Goal: Book appointment/travel/reservation

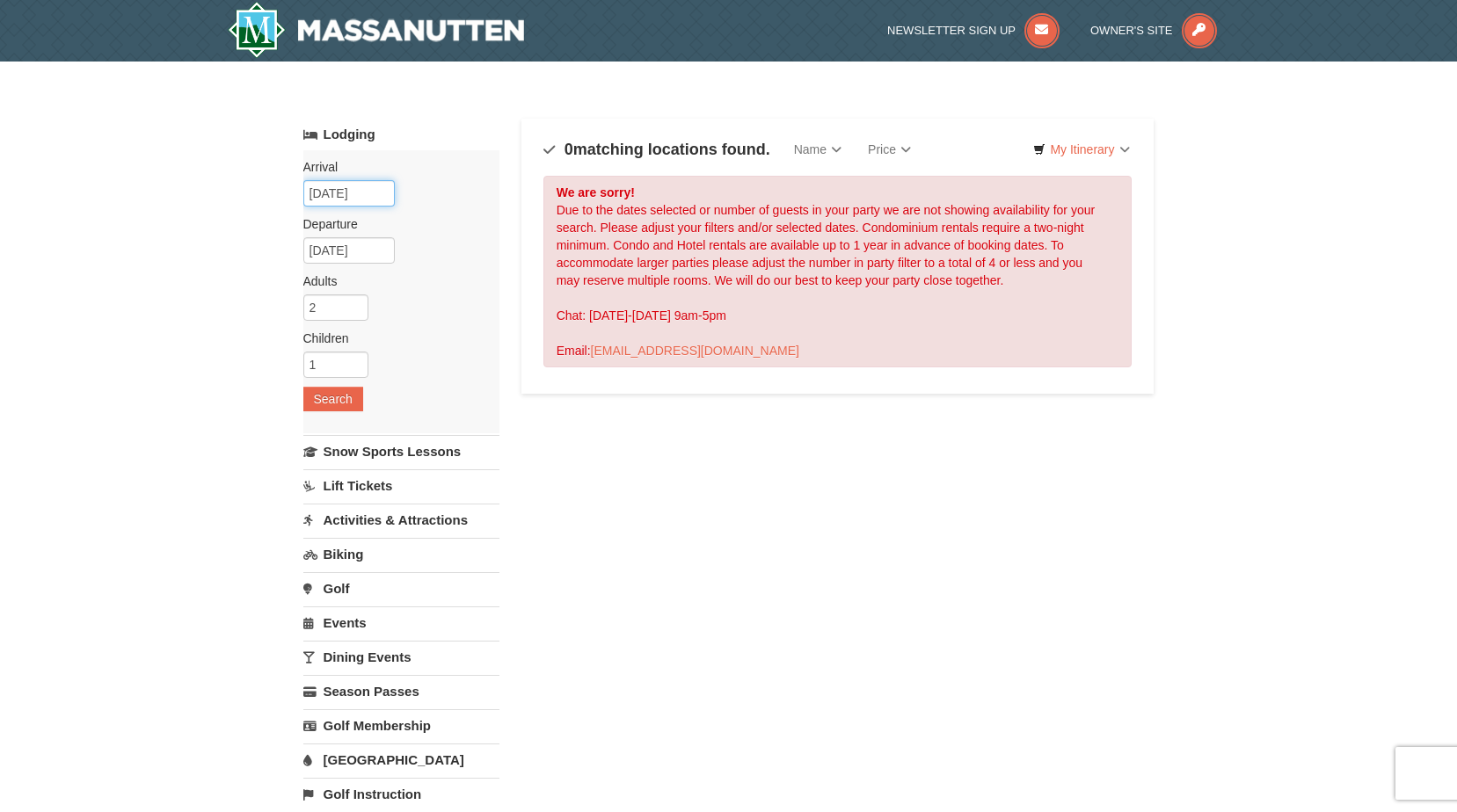
click at [361, 190] on input "[DATE]" at bounding box center [349, 193] width 92 height 26
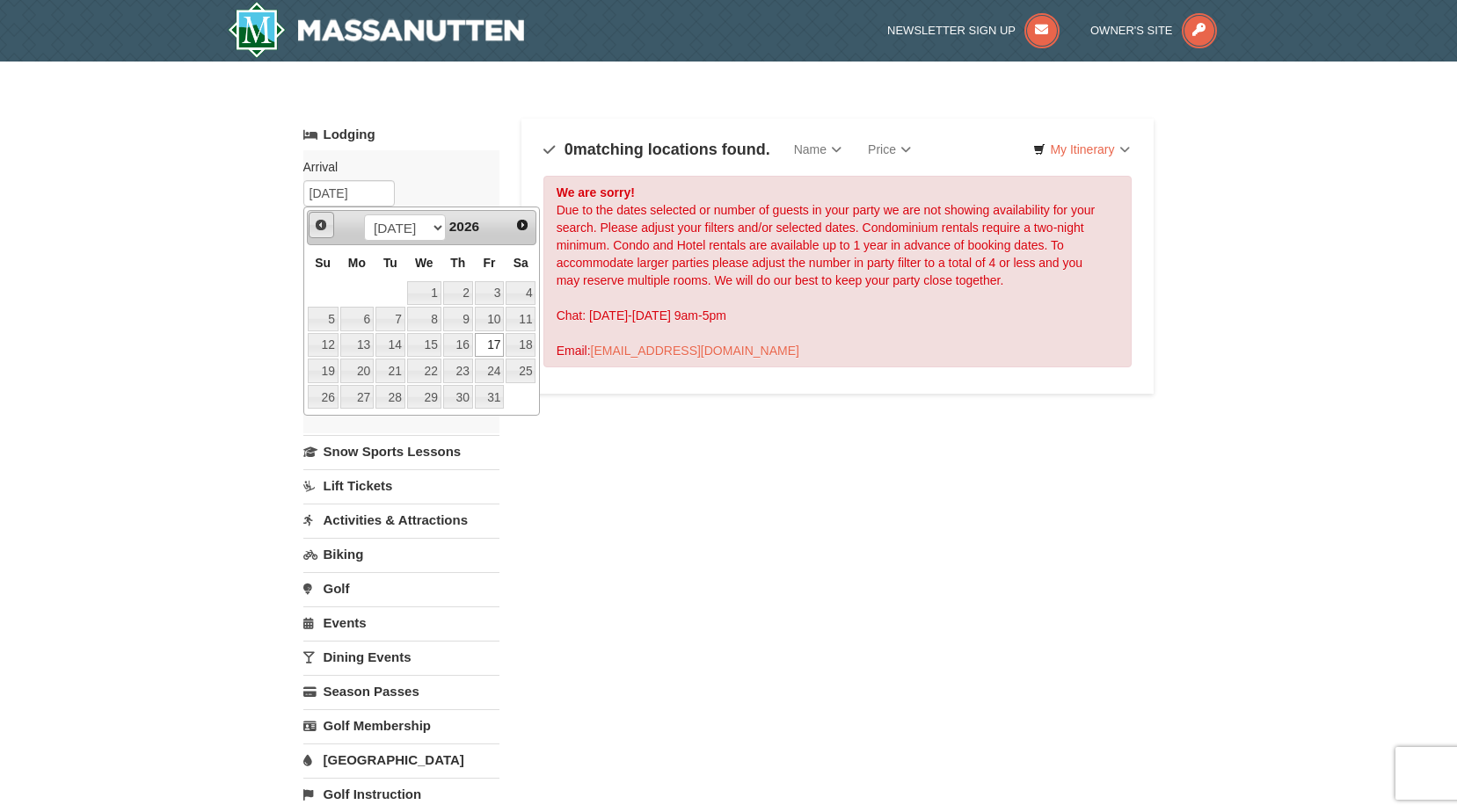
click at [309, 223] on link "Prev" at bounding box center [322, 225] width 26 height 26
click at [314, 222] on span "Prev" at bounding box center [321, 225] width 14 height 14
click at [483, 340] on link "20" at bounding box center [490, 345] width 30 height 25
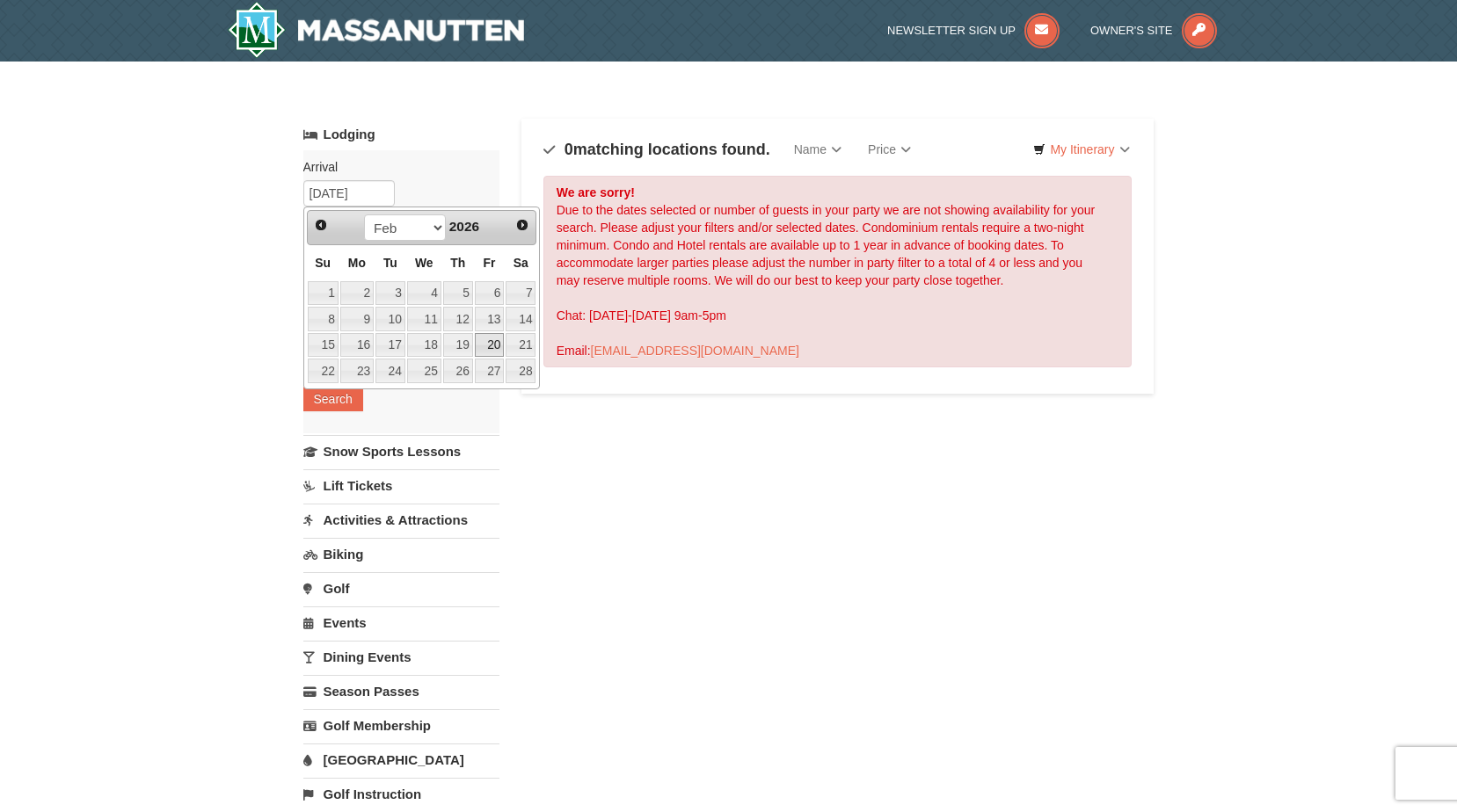
type input "[DATE]"
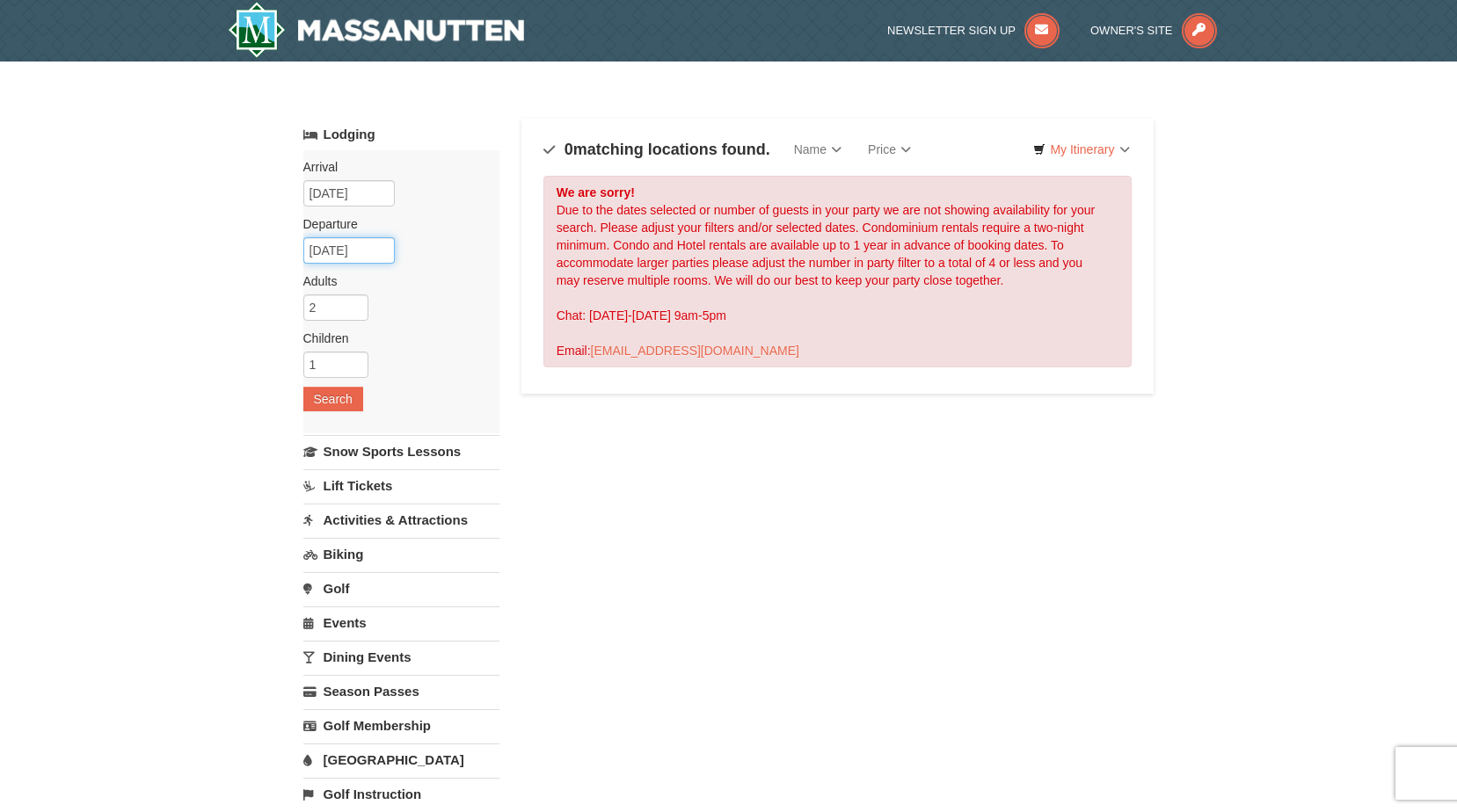
click at [358, 253] on input "[DATE]" at bounding box center [349, 250] width 92 height 26
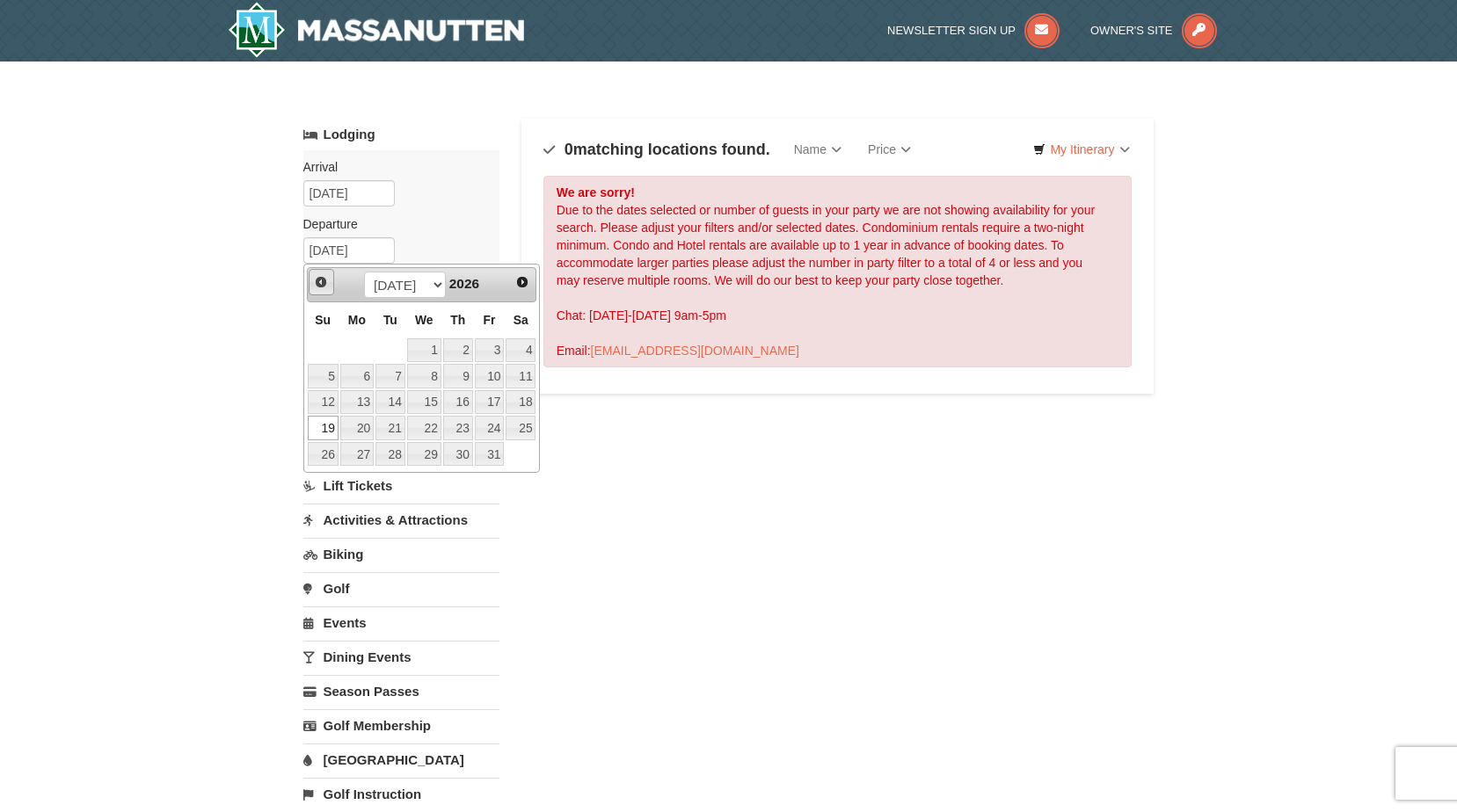
click at [320, 284] on span "Prev" at bounding box center [321, 282] width 14 height 14
click at [333, 426] on link "22" at bounding box center [323, 427] width 31 height 25
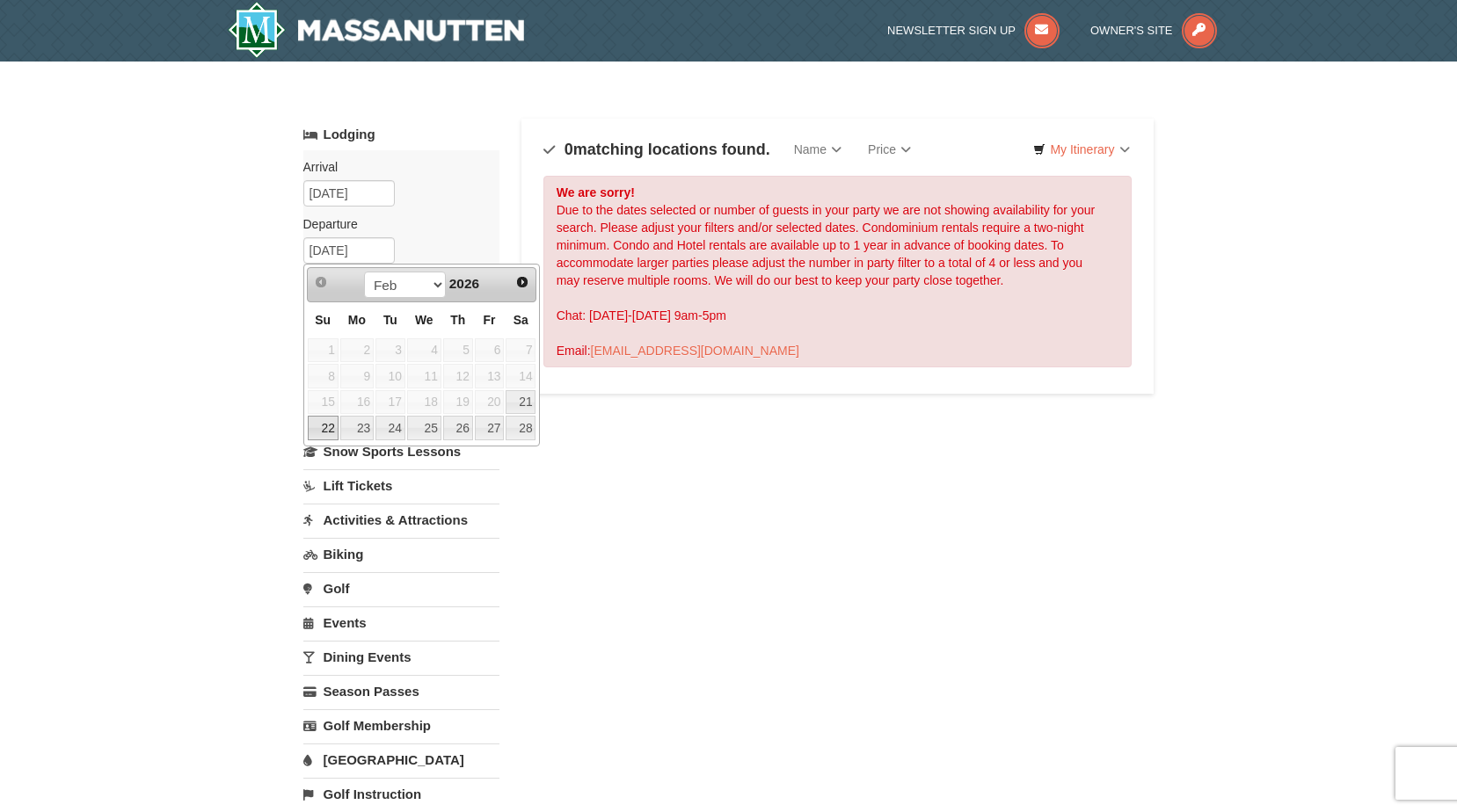
type input "[DATE]"
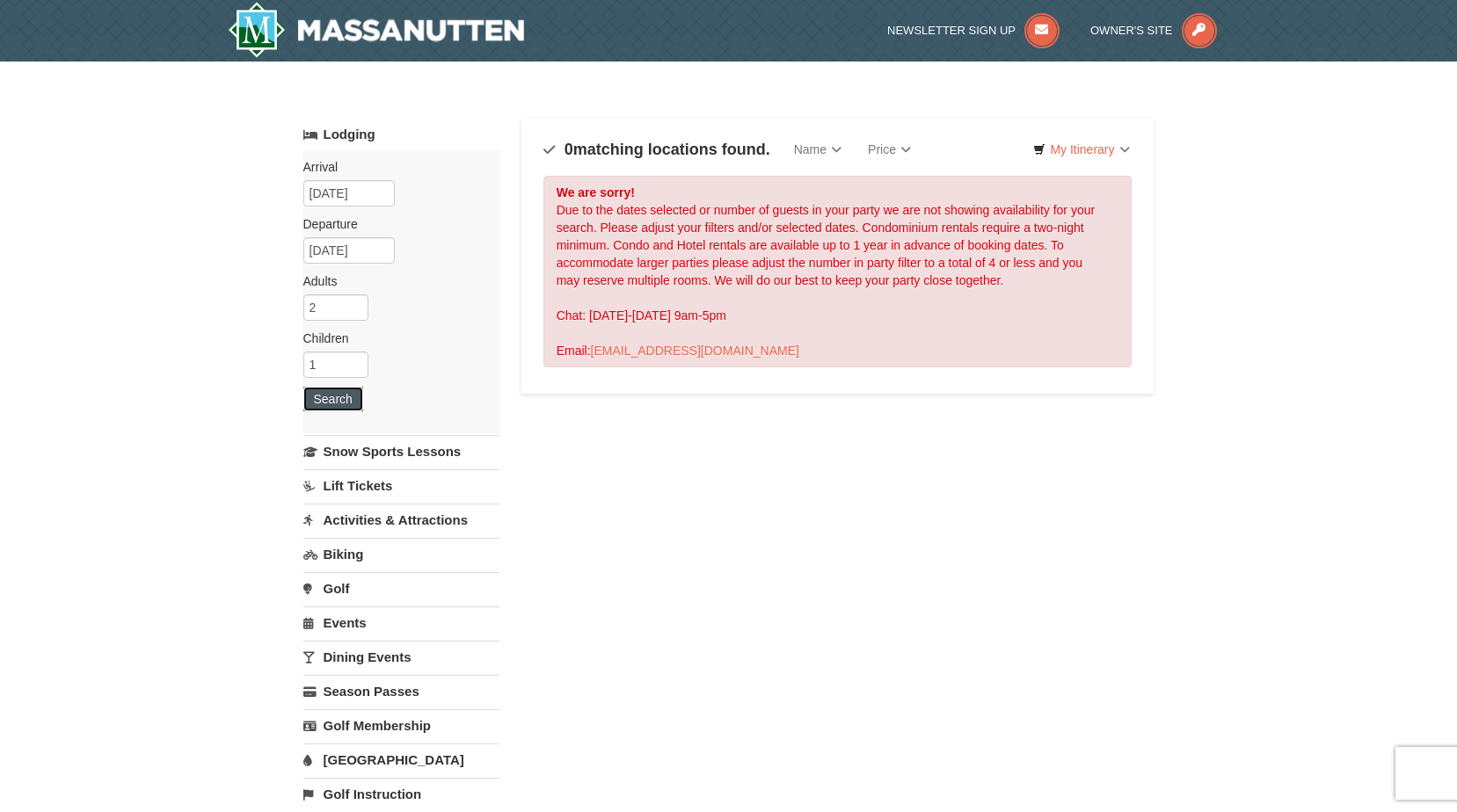
click at [352, 401] on button "Search" at bounding box center [333, 399] width 60 height 25
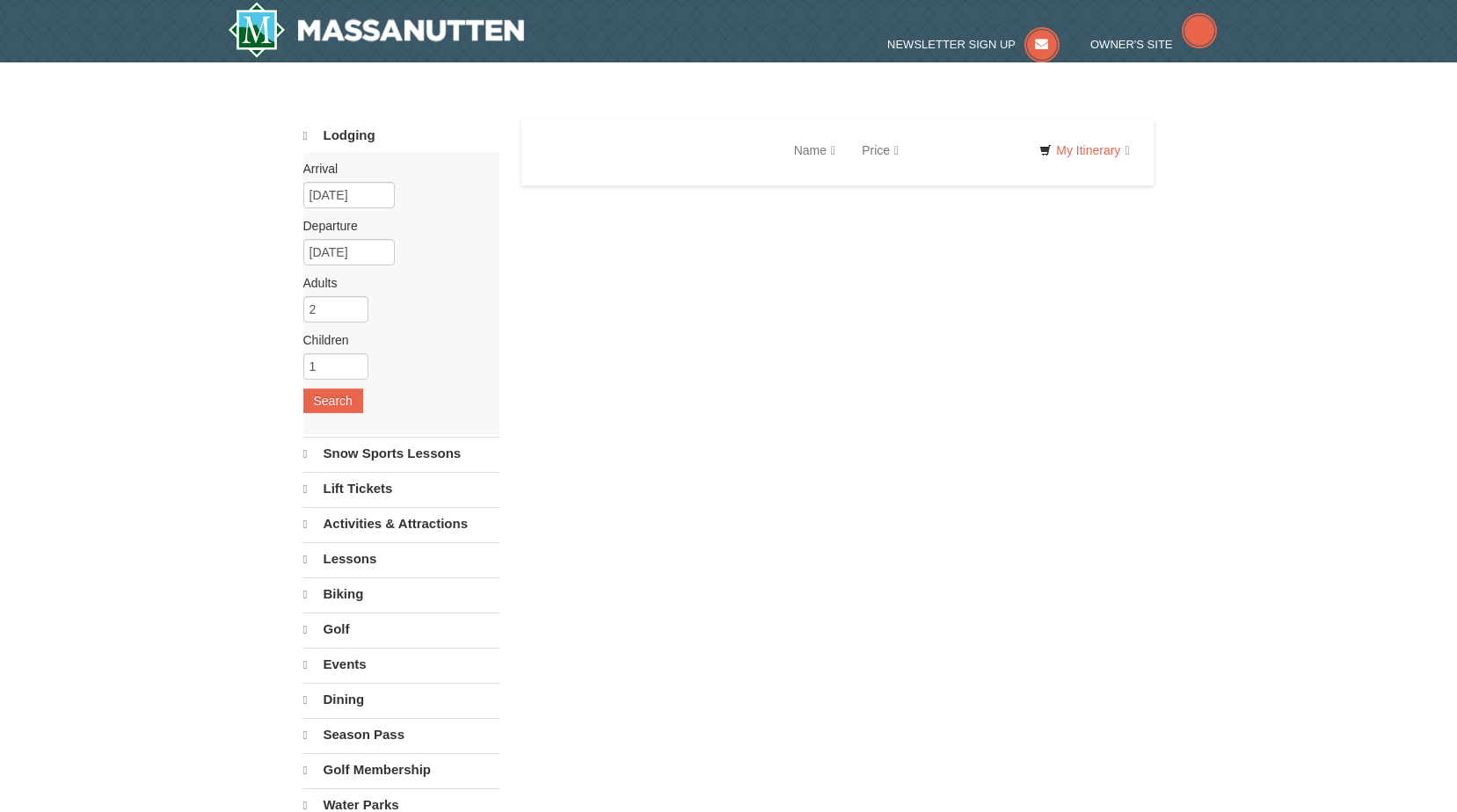
select select "9"
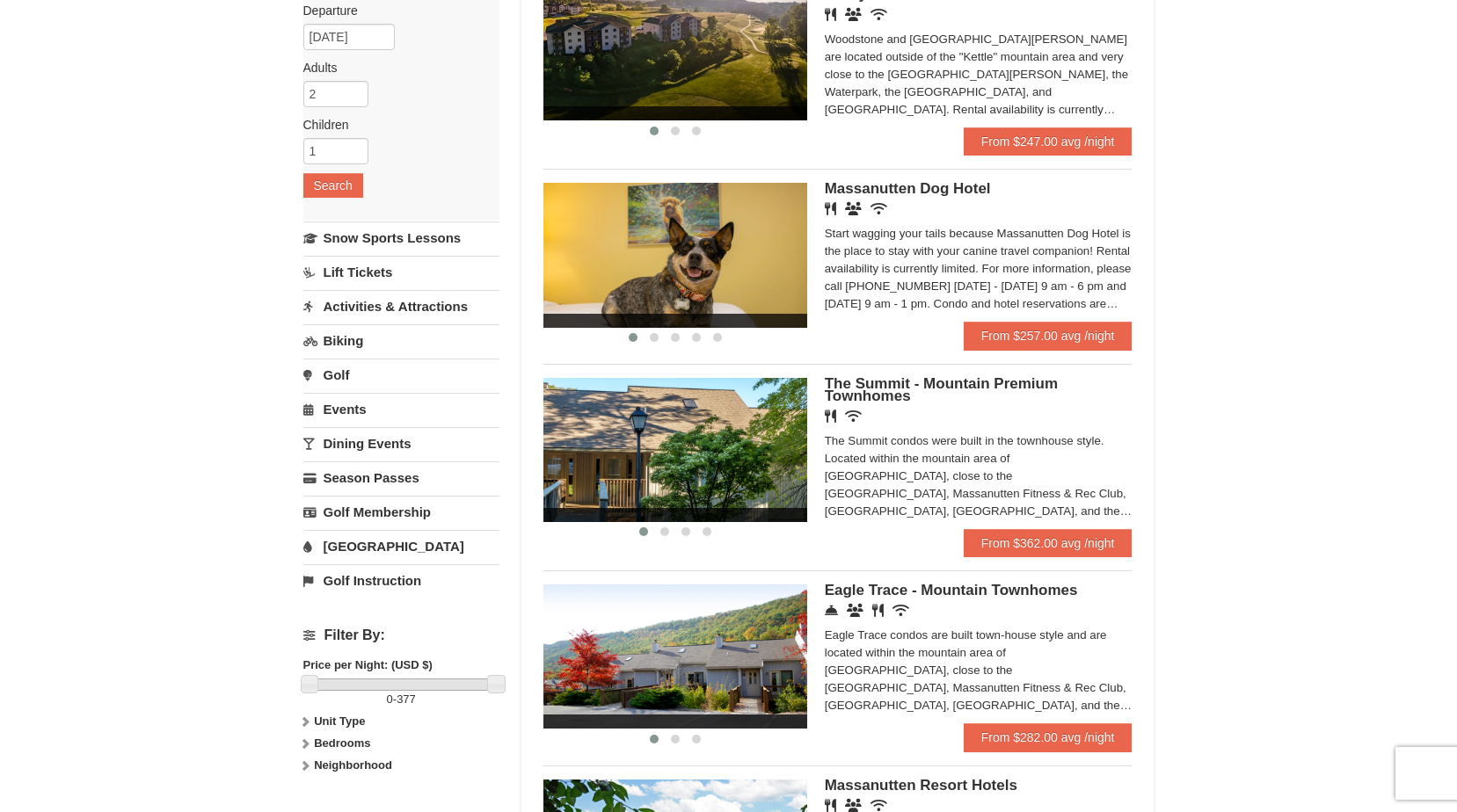
scroll to position [88, 0]
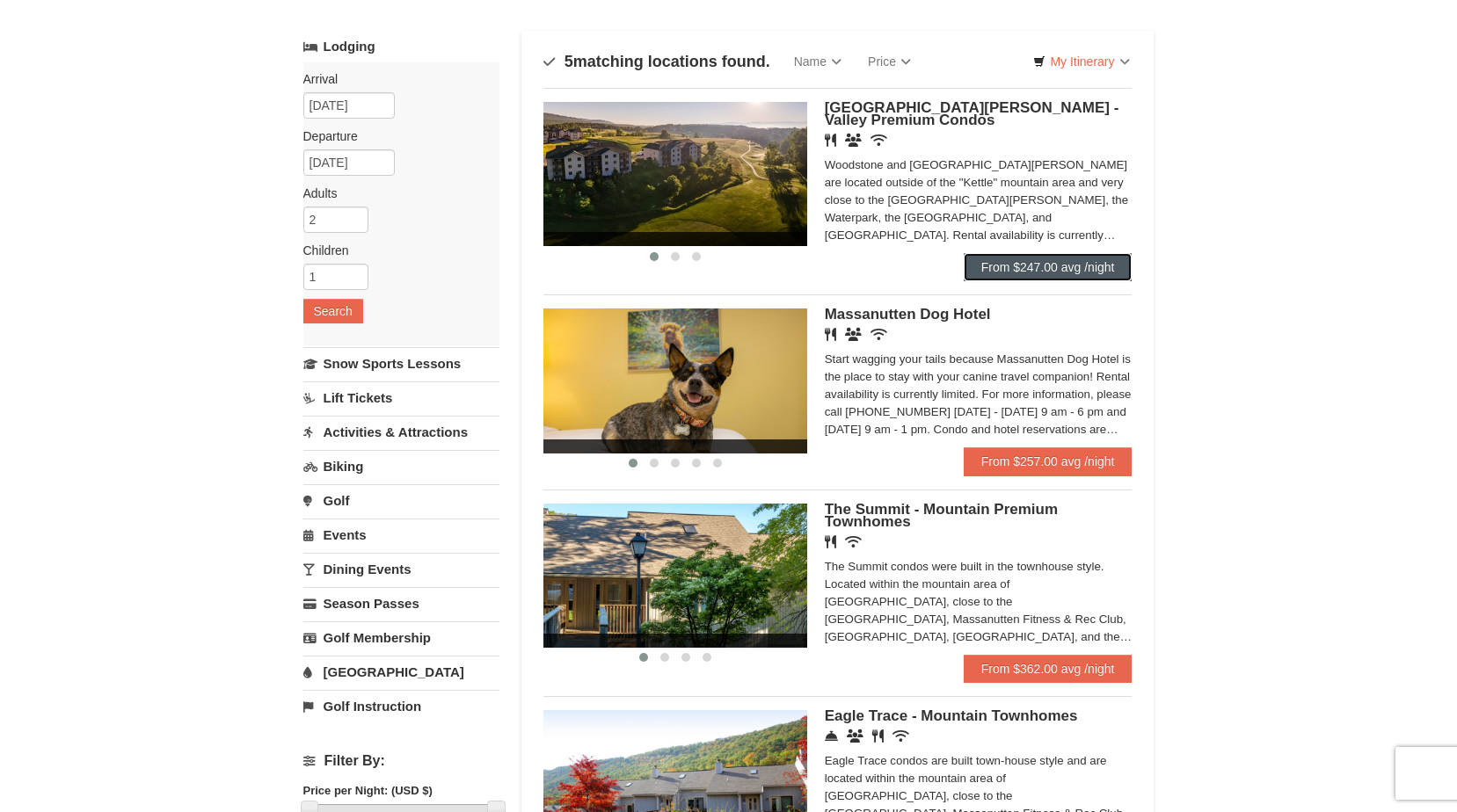
click at [1024, 263] on link "From $247.00 avg /night" at bounding box center [1047, 267] width 168 height 28
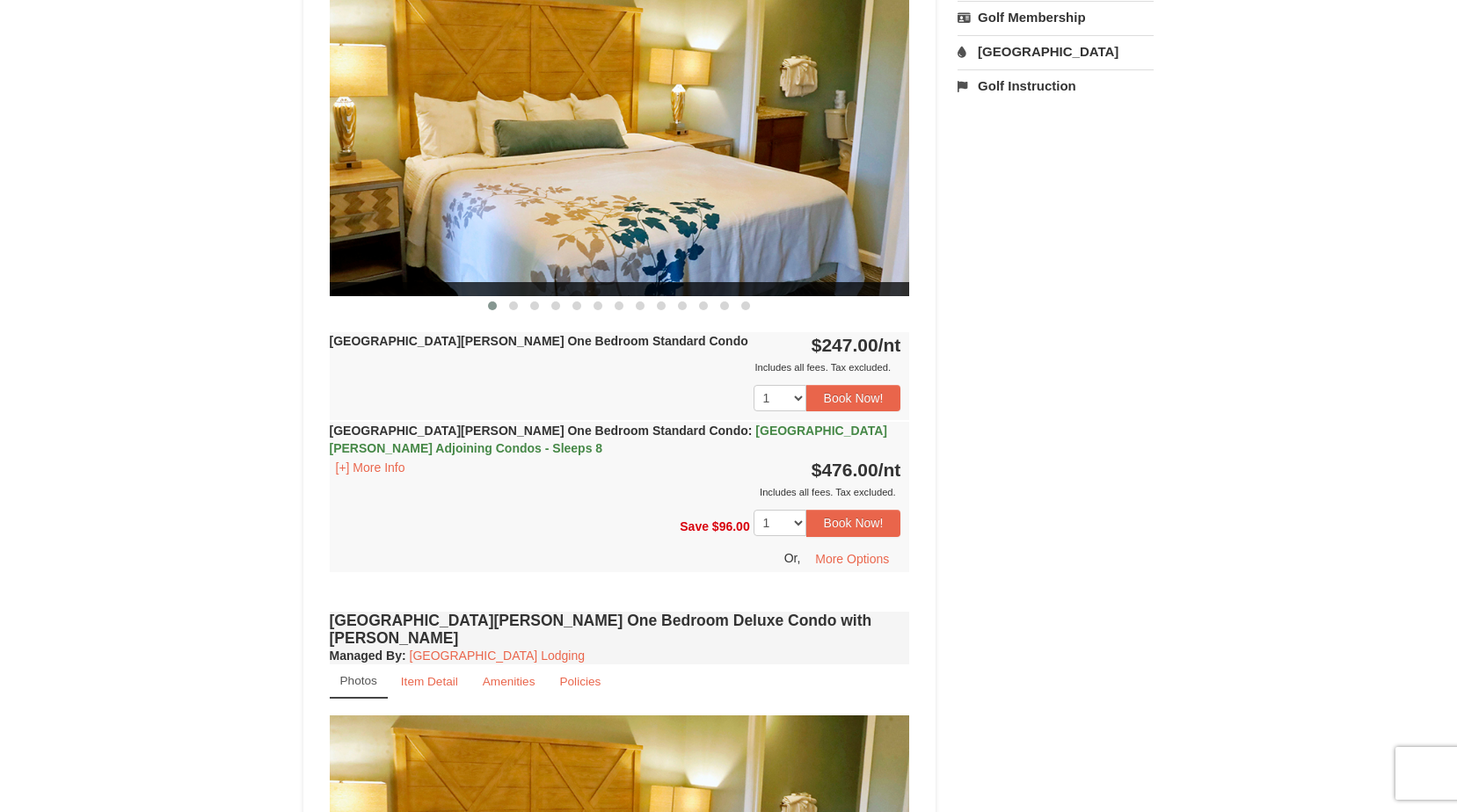
scroll to position [703, 0]
